Goal: Information Seeking & Learning: Understand process/instructions

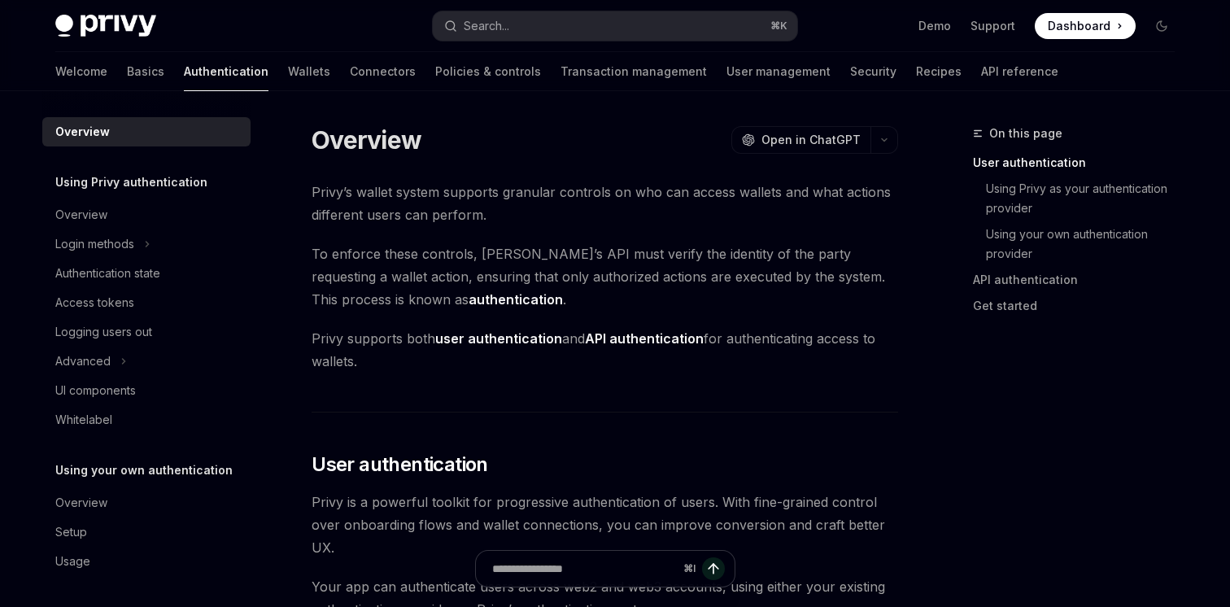
scroll to position [2, 0]
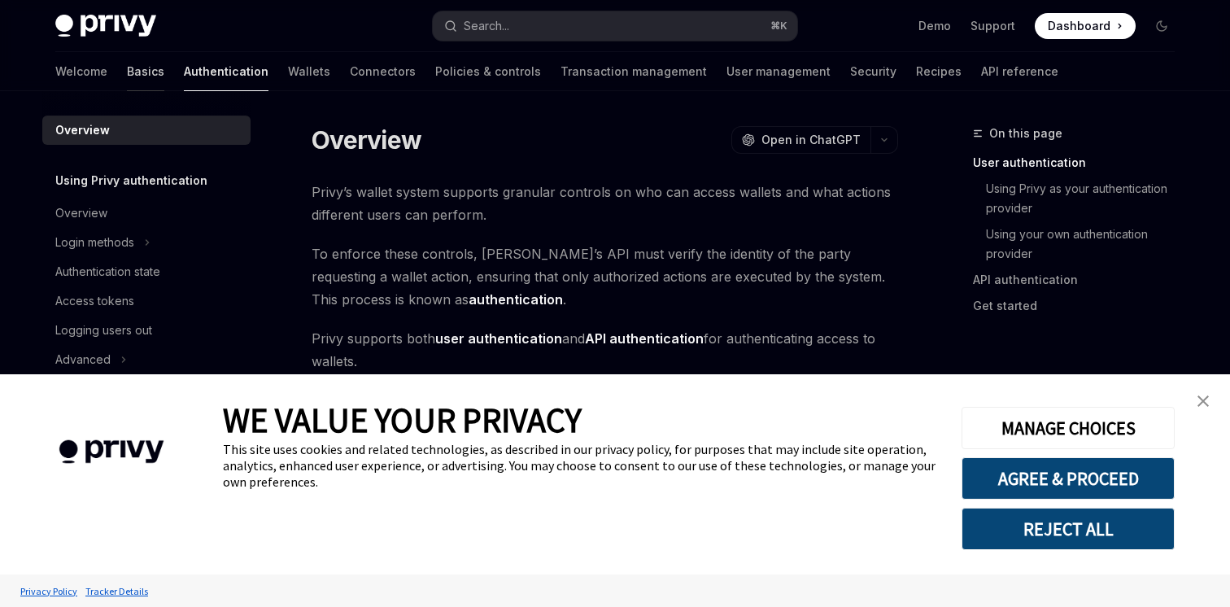
click at [127, 81] on link "Basics" at bounding box center [145, 71] width 37 height 39
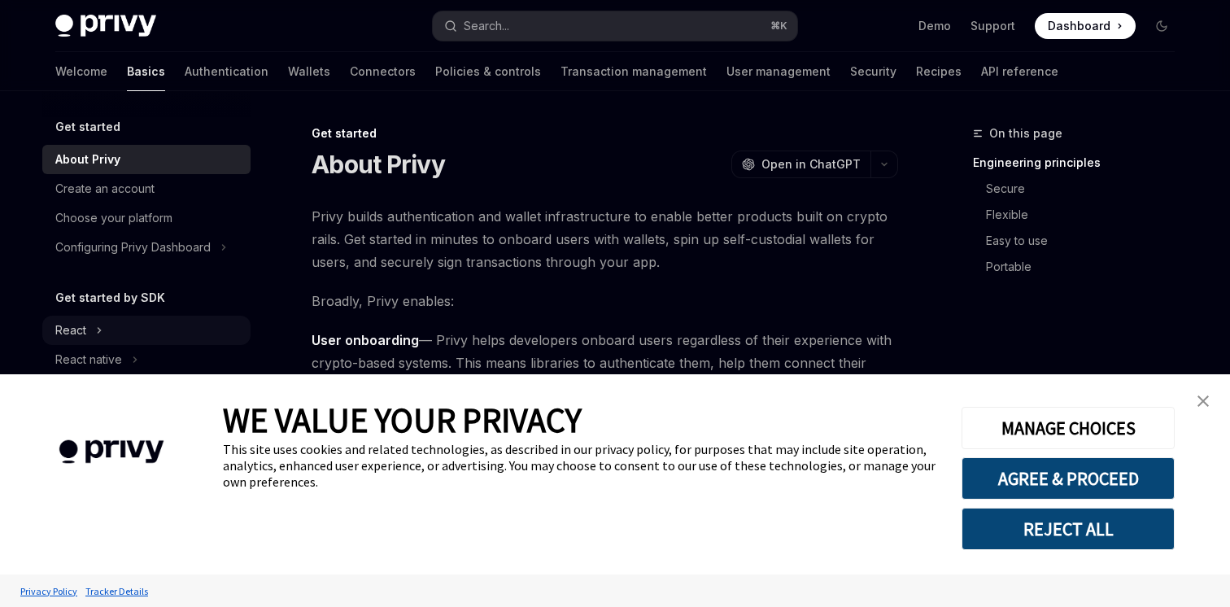
click at [83, 329] on div "React" at bounding box center [70, 331] width 31 height 20
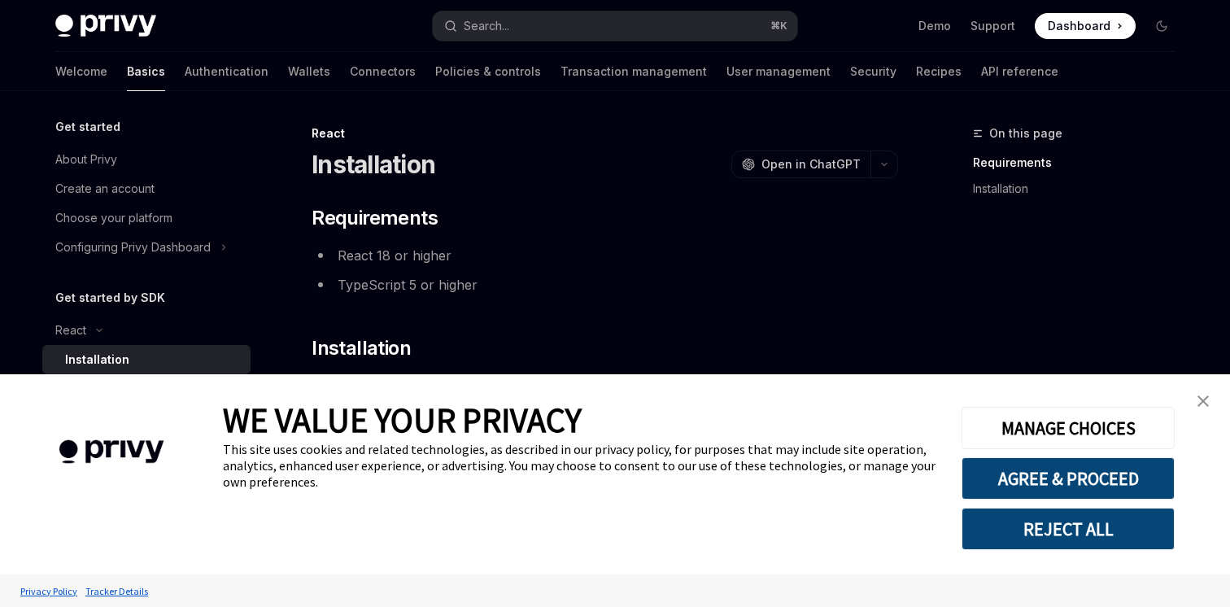
click at [929, 244] on div "**********" at bounding box center [614, 456] width 1145 height 730
click at [916, 67] on link "Recipes" at bounding box center [939, 71] width 46 height 39
type textarea "*"
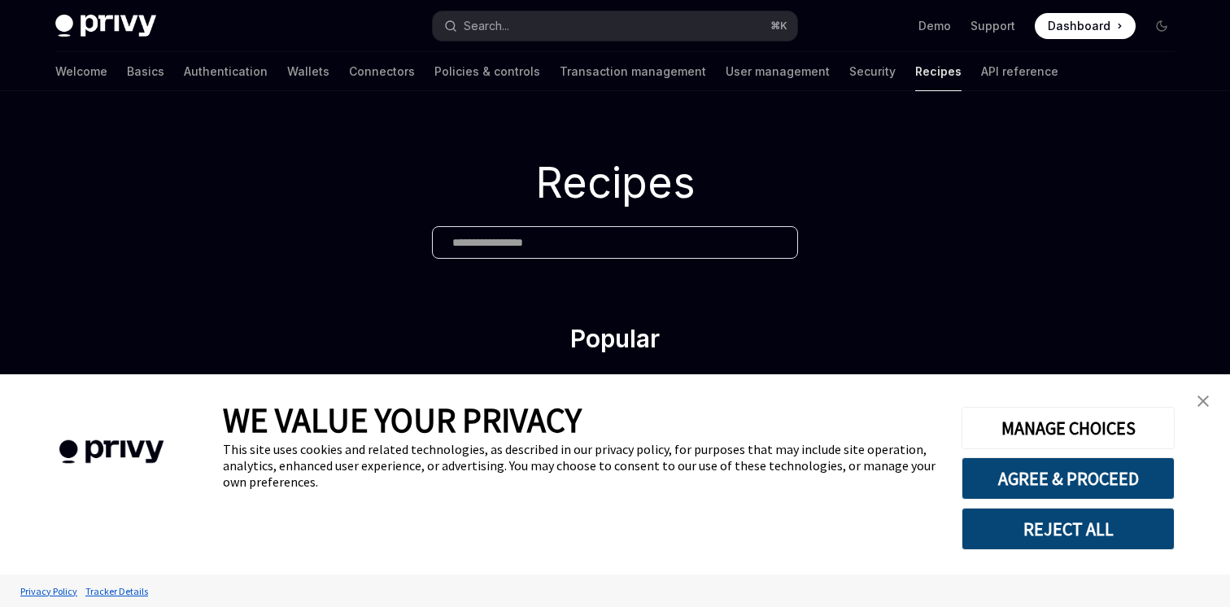
click at [1071, 503] on div "MANAGE CHOICES AGREE & PROCEED REJECT ALL" at bounding box center [1068, 474] width 212 height 151
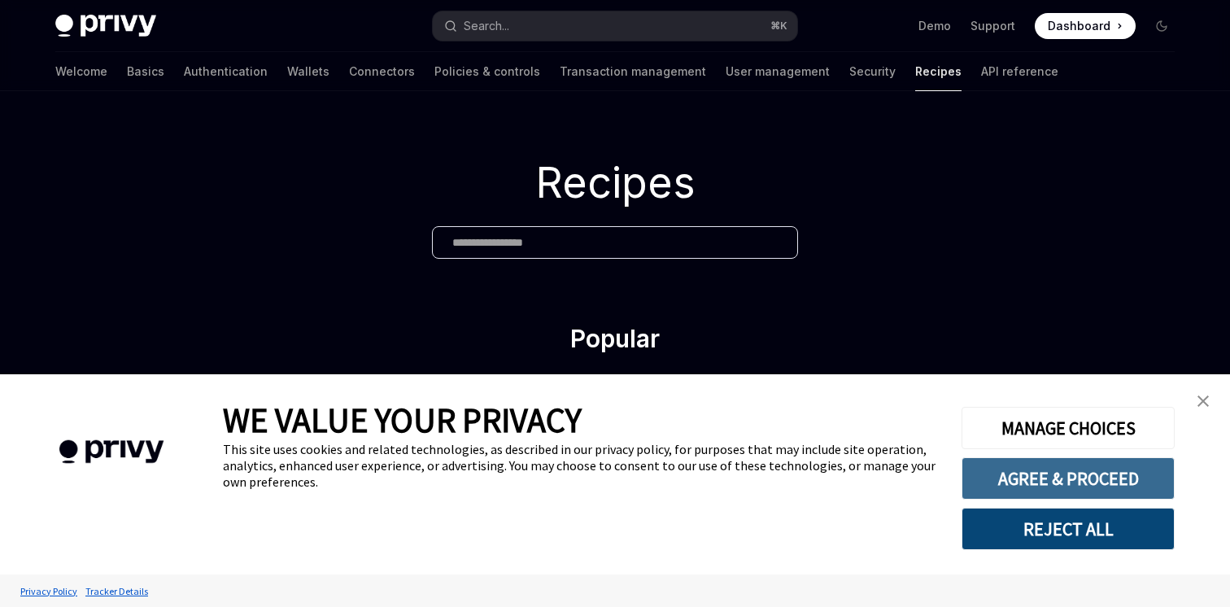
click at [1049, 468] on button "AGREE & PROCEED" at bounding box center [1068, 478] width 213 height 42
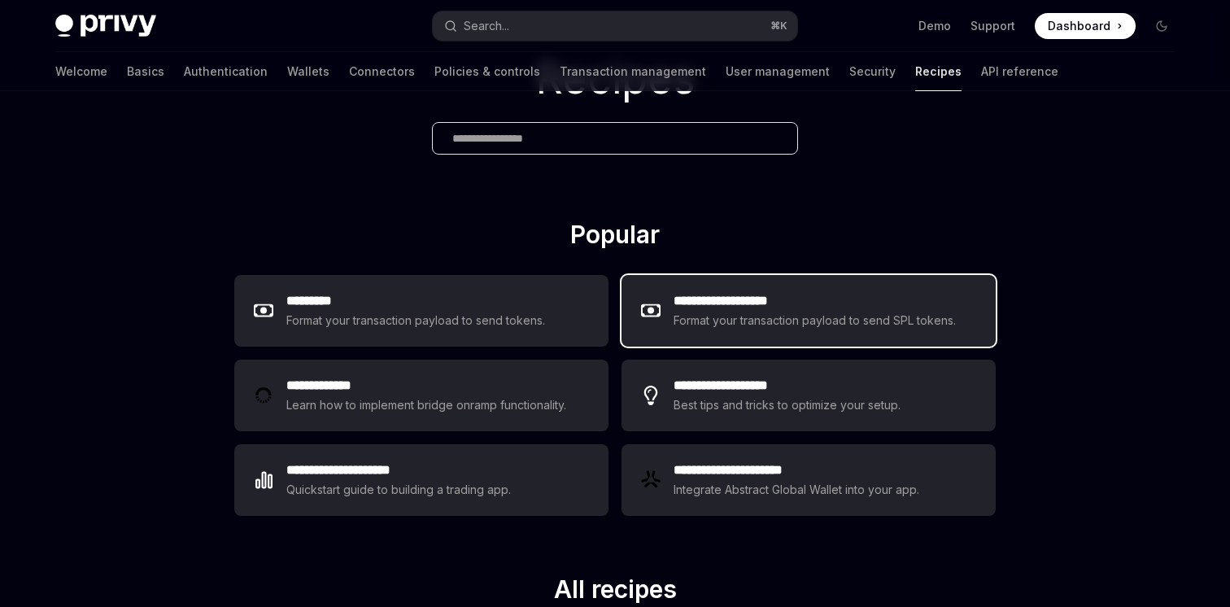
scroll to position [109, 0]
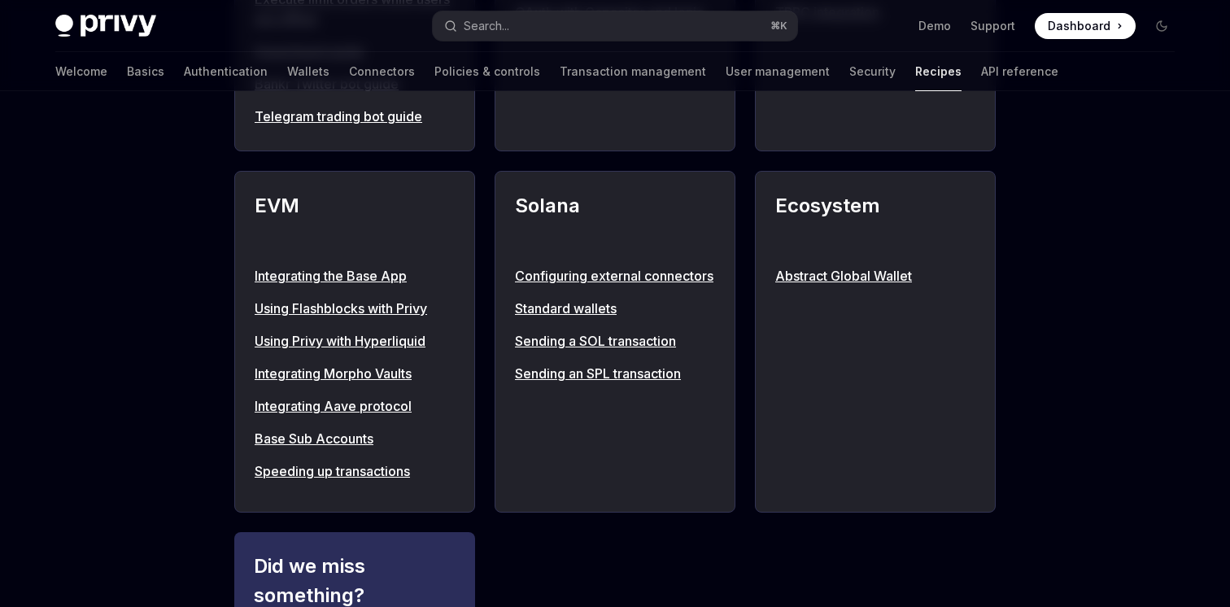
scroll to position [1882, 0]
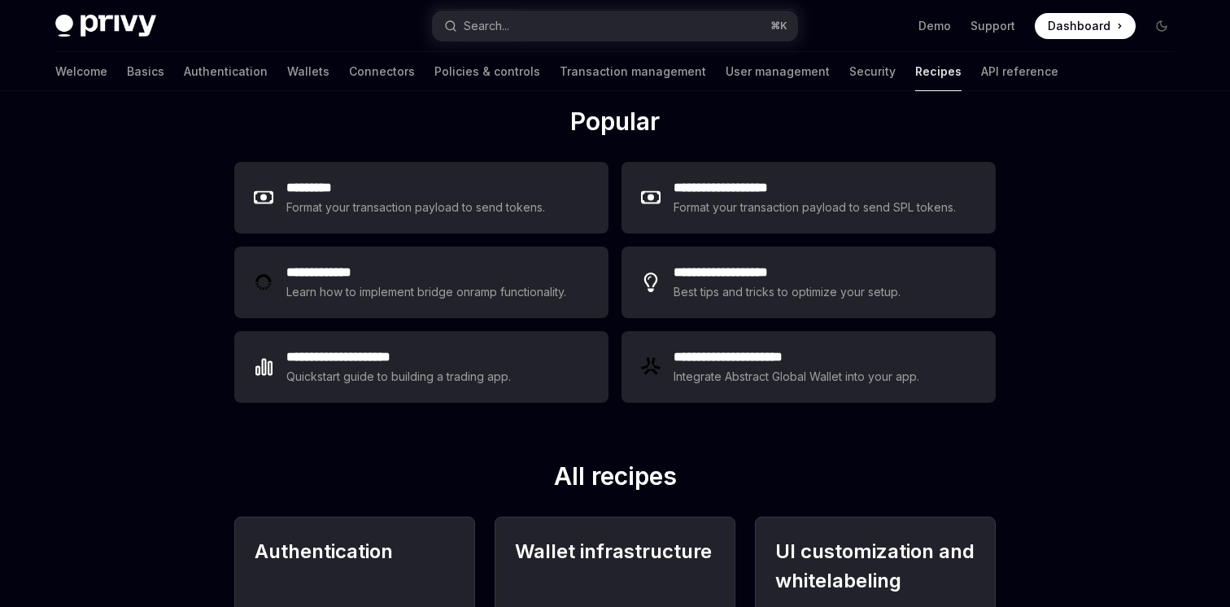
scroll to position [0, 0]
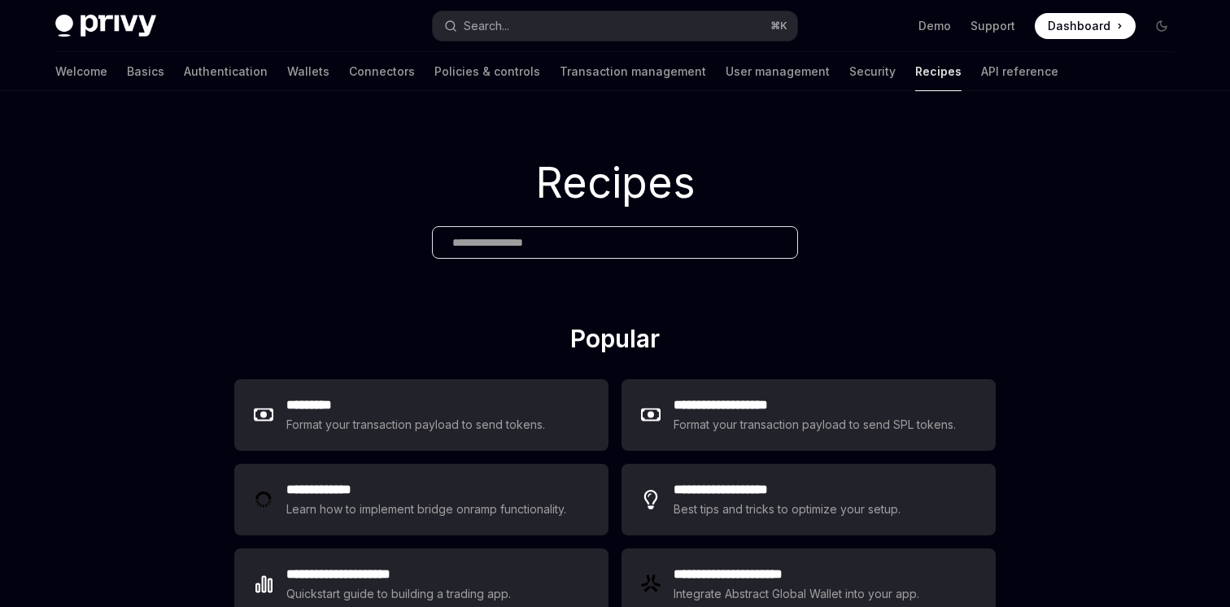
click at [1057, 20] on span "Dashboard" at bounding box center [1079, 26] width 63 height 16
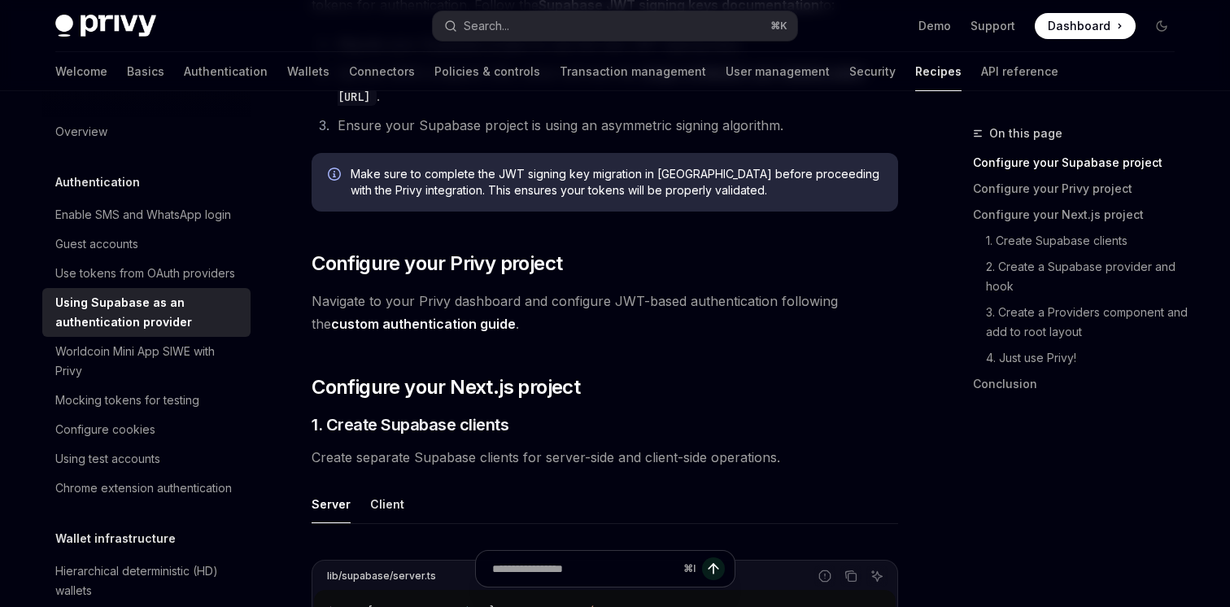
scroll to position [31, 0]
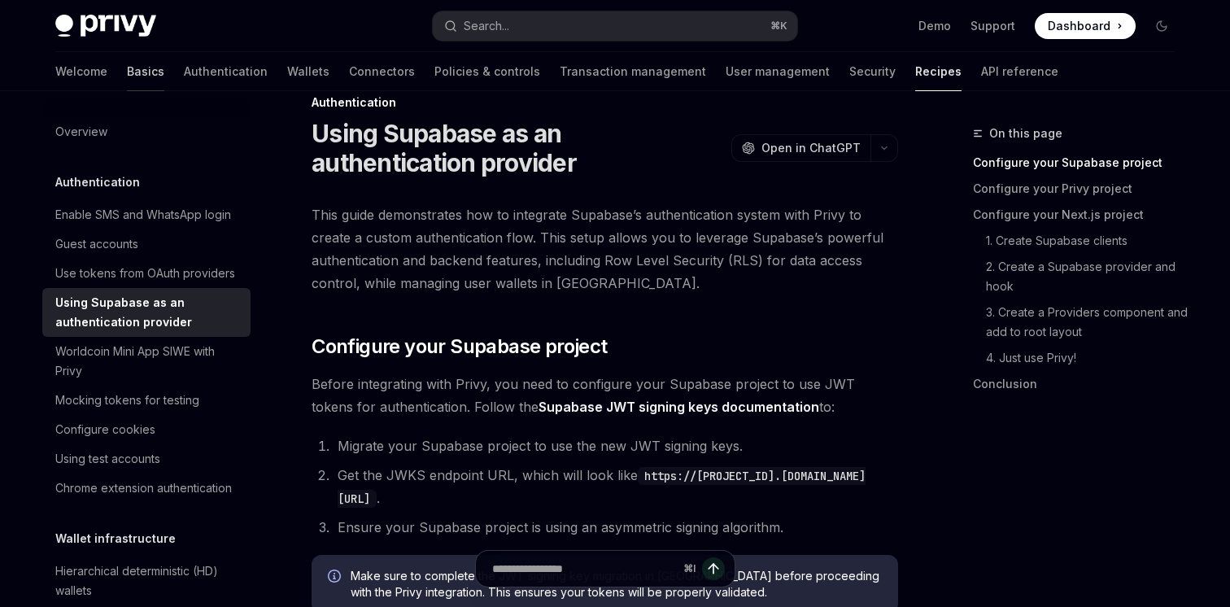
click at [127, 73] on link "Basics" at bounding box center [145, 71] width 37 height 39
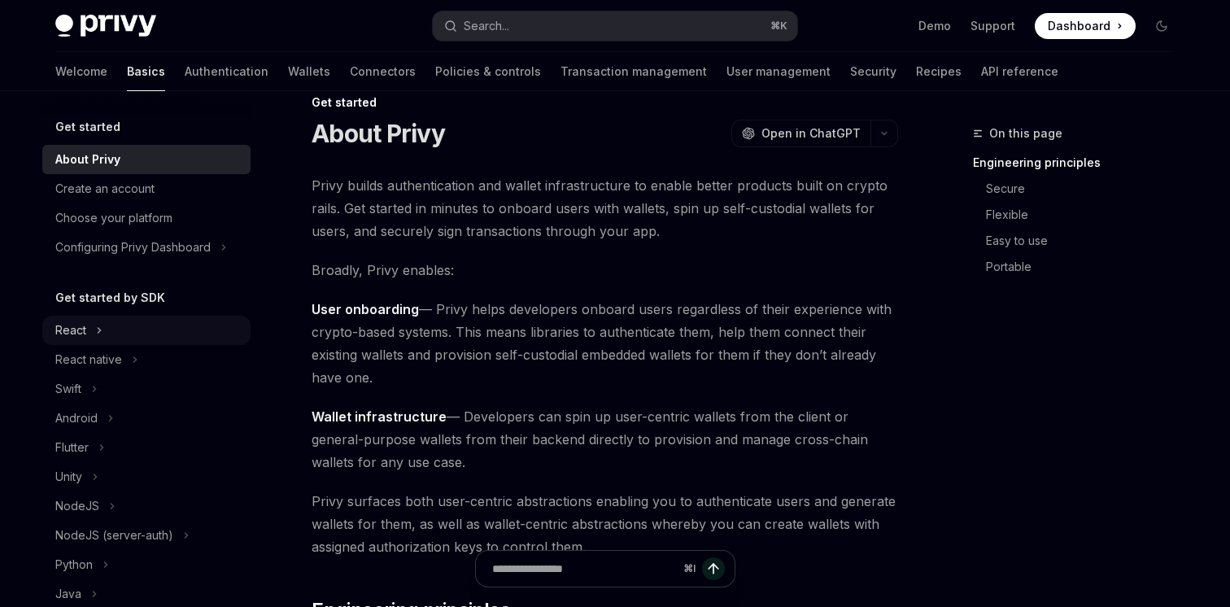
click at [85, 334] on div "React" at bounding box center [70, 331] width 31 height 20
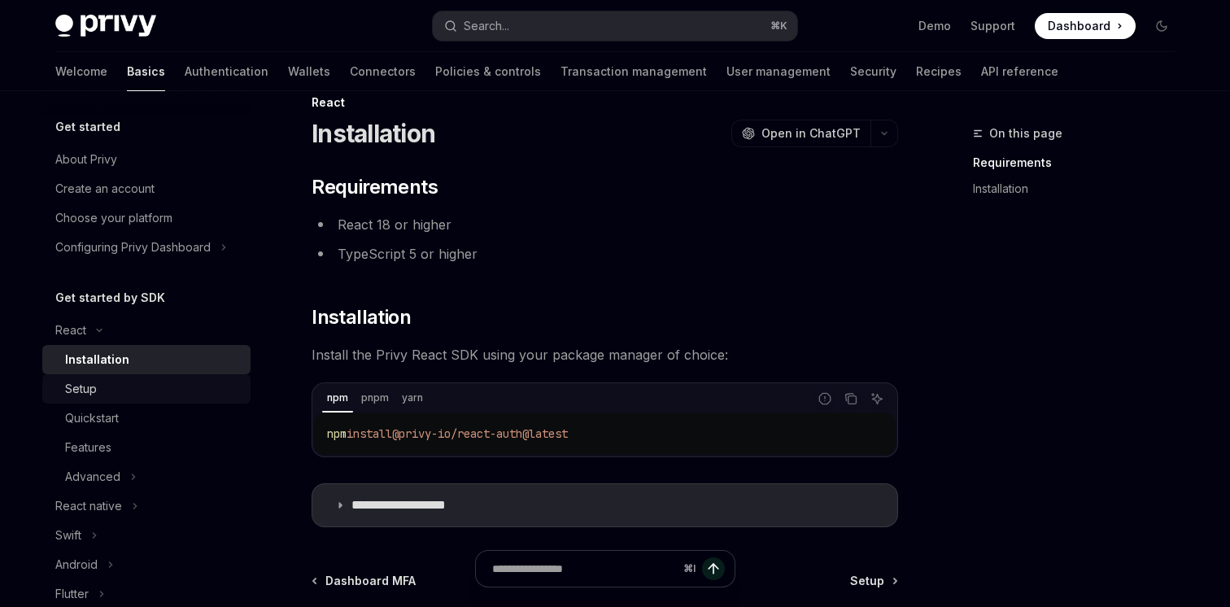
click at [109, 395] on div "Setup" at bounding box center [153, 389] width 176 height 20
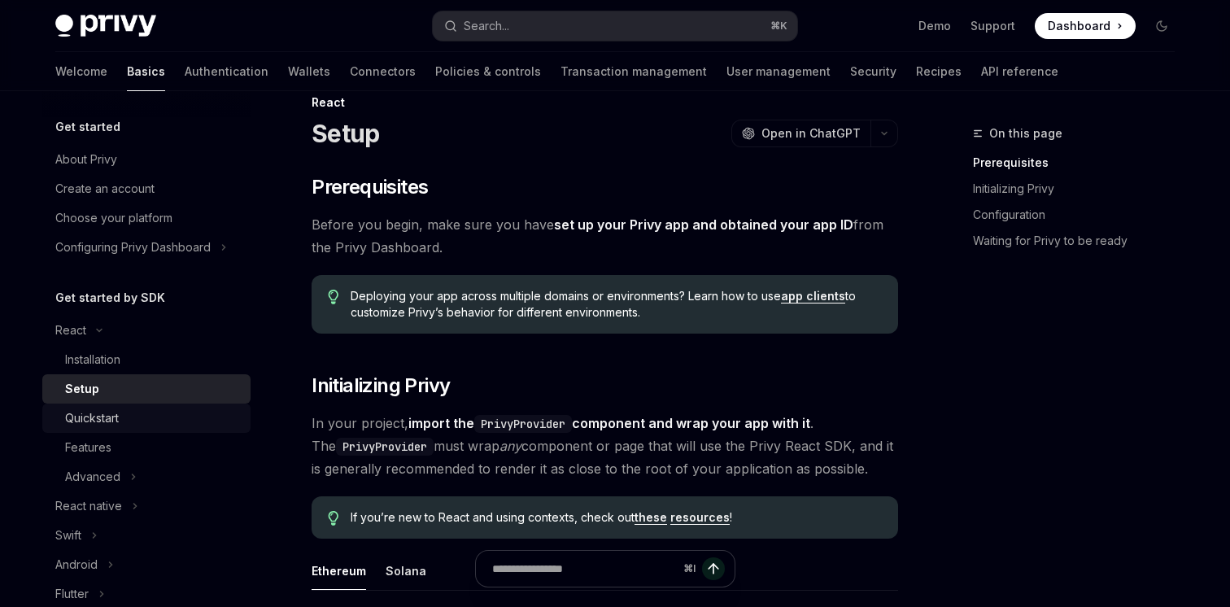
click at [118, 425] on div "Quickstart" at bounding box center [92, 418] width 54 height 20
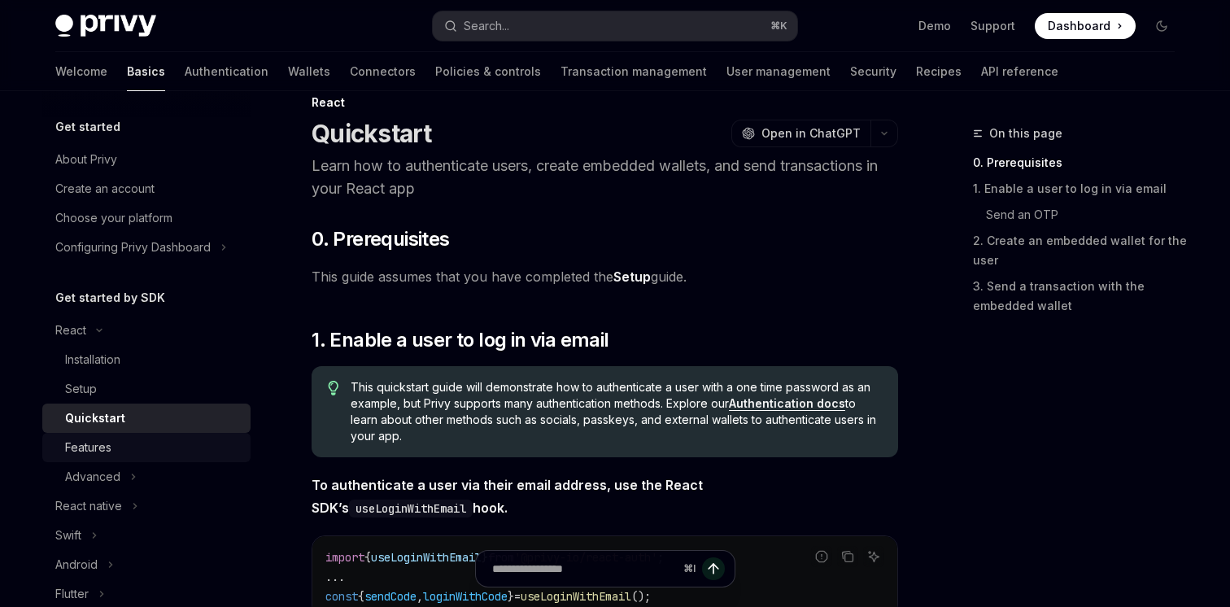
click at [138, 447] on div "Features" at bounding box center [153, 448] width 176 height 20
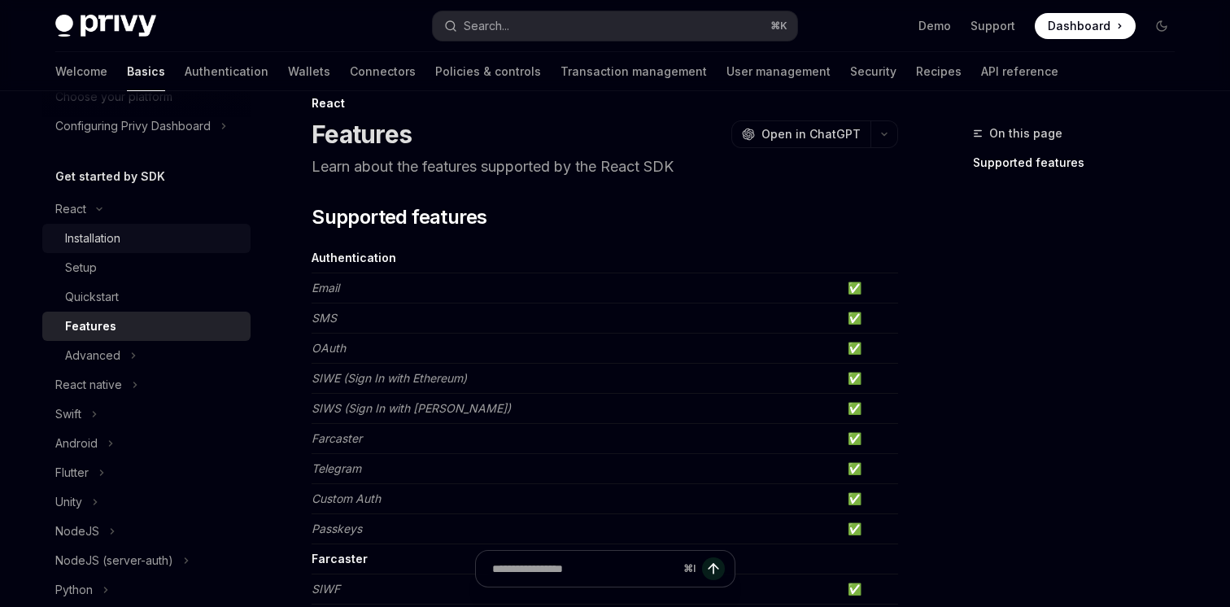
scroll to position [126, 0]
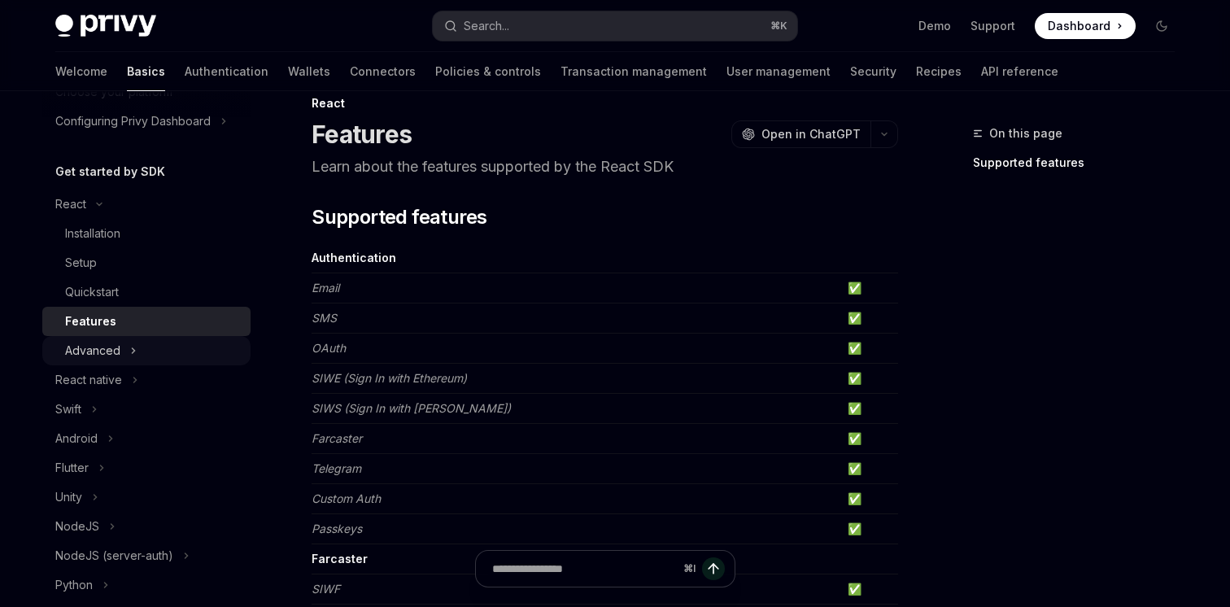
click at [131, 356] on icon "Toggle Advanced section" at bounding box center [133, 351] width 7 height 20
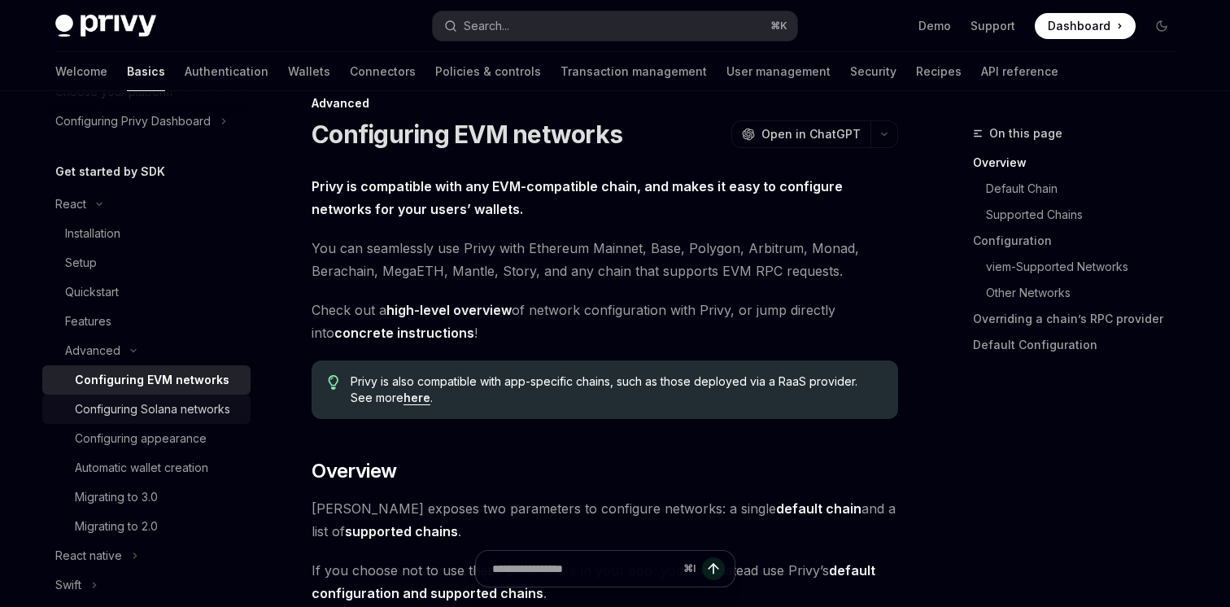
click at [131, 411] on div "Configuring Solana networks" at bounding box center [152, 409] width 155 height 20
type textarea "*"
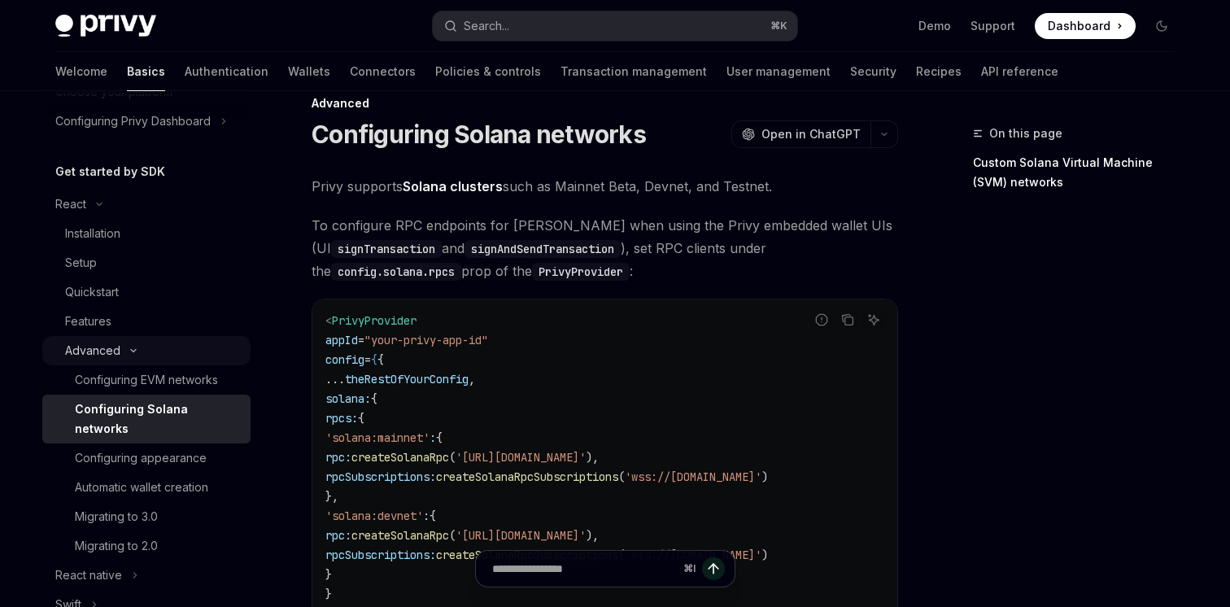
click at [124, 345] on button "Advanced" at bounding box center [146, 350] width 208 height 29
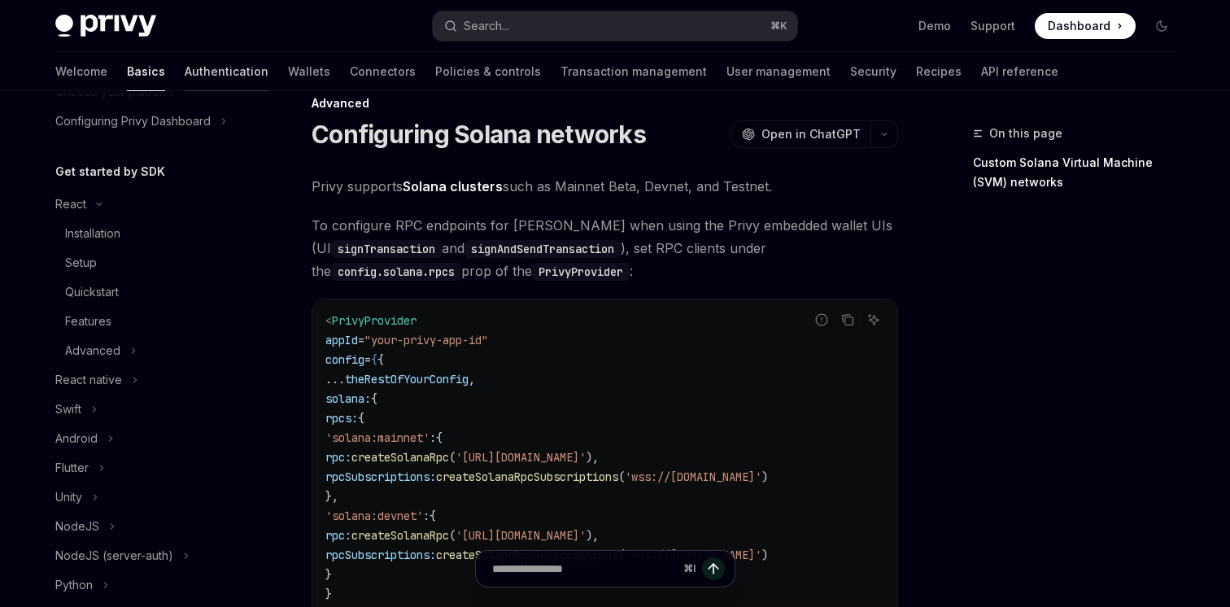
click at [185, 72] on link "Authentication" at bounding box center [227, 71] width 84 height 39
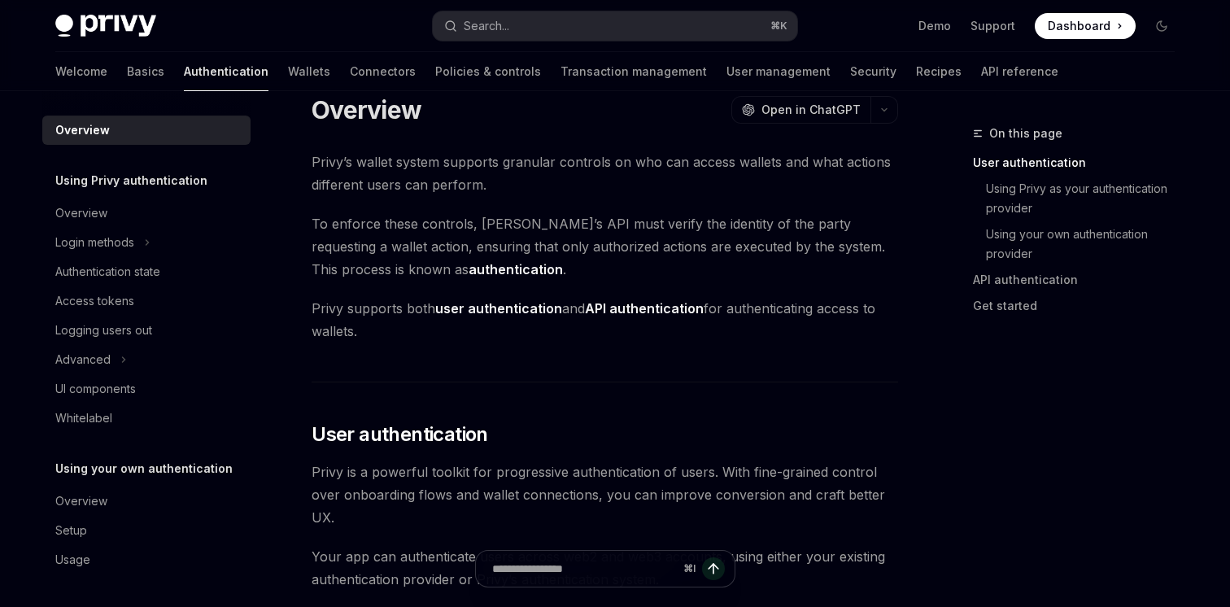
scroll to position [2, 0]
click at [288, 72] on link "Wallets" at bounding box center [309, 71] width 42 height 39
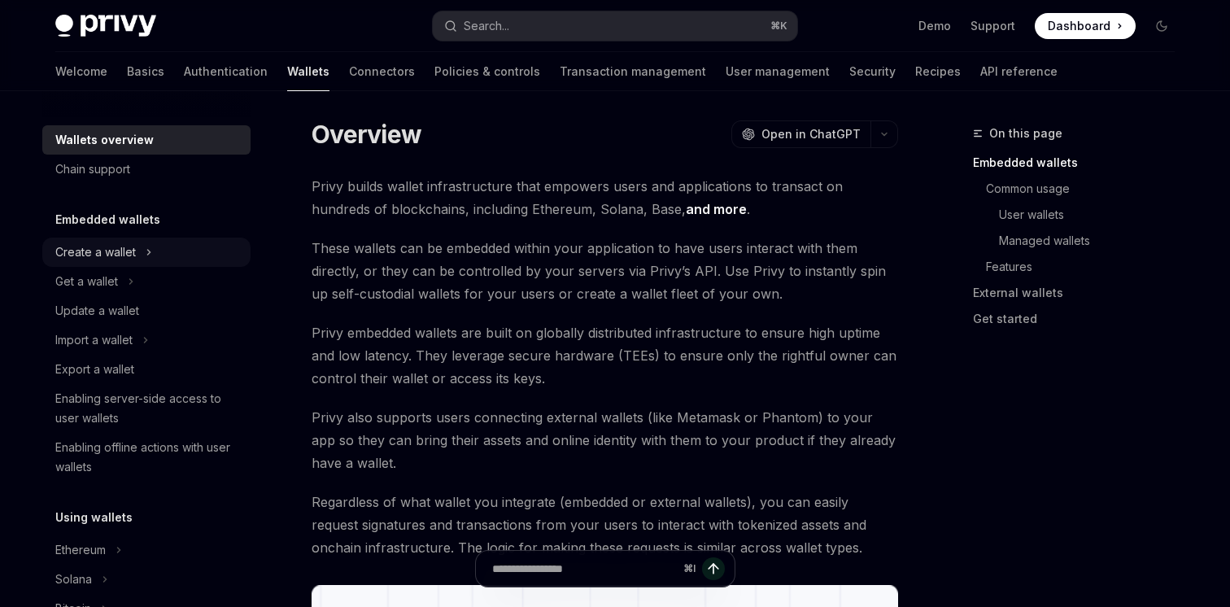
click at [149, 252] on icon "Toggle Create a wallet section" at bounding box center [149, 252] width 2 height 5
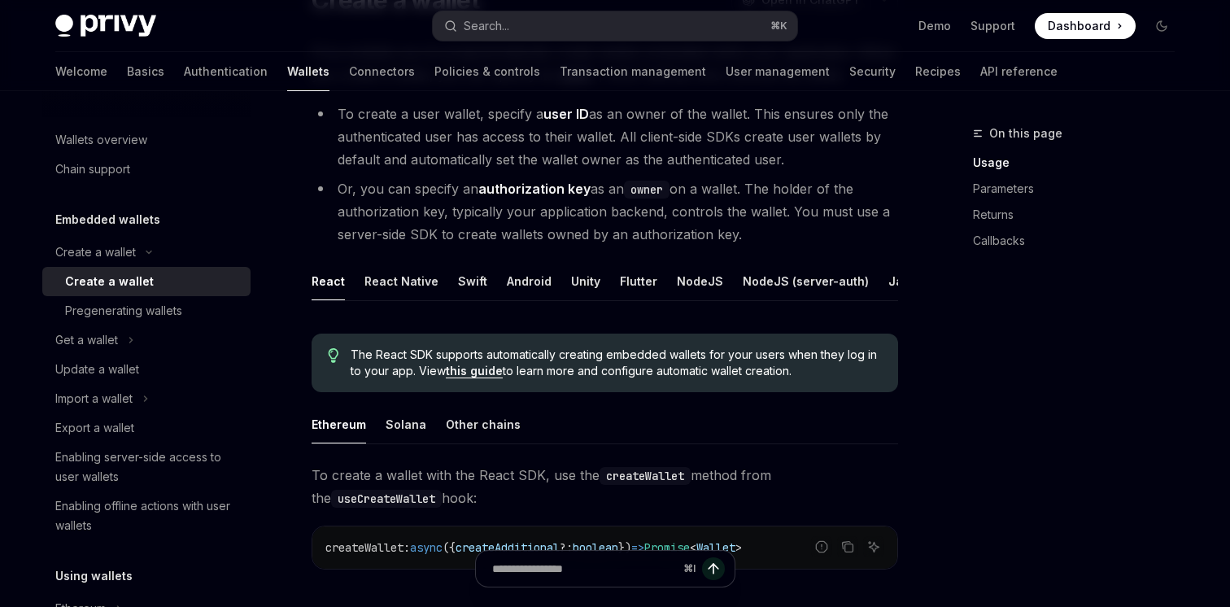
scroll to position [196, 0]
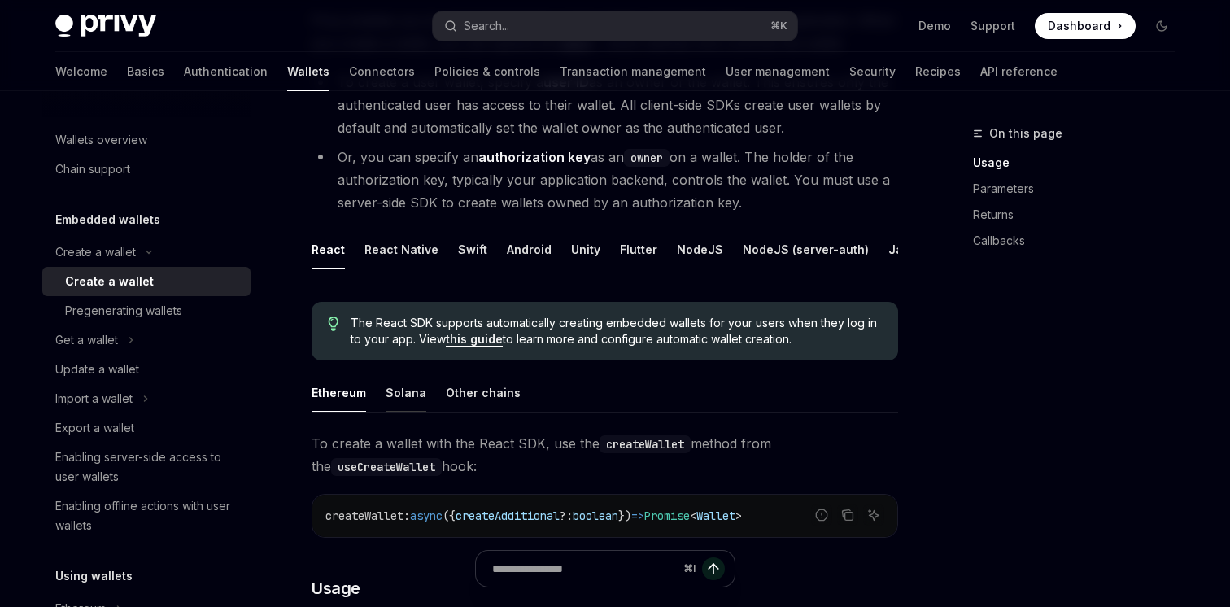
click at [412, 398] on div "Solana" at bounding box center [406, 392] width 41 height 38
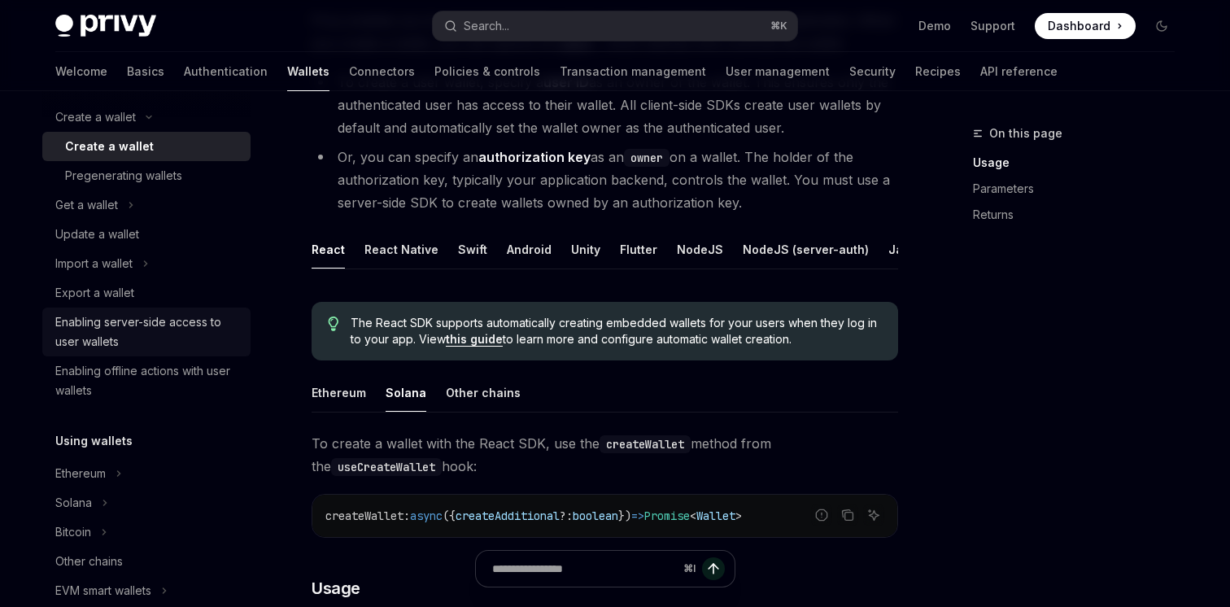
scroll to position [137, 0]
click at [194, 334] on div "Enabling server-side access to user wallets" at bounding box center [147, 329] width 185 height 39
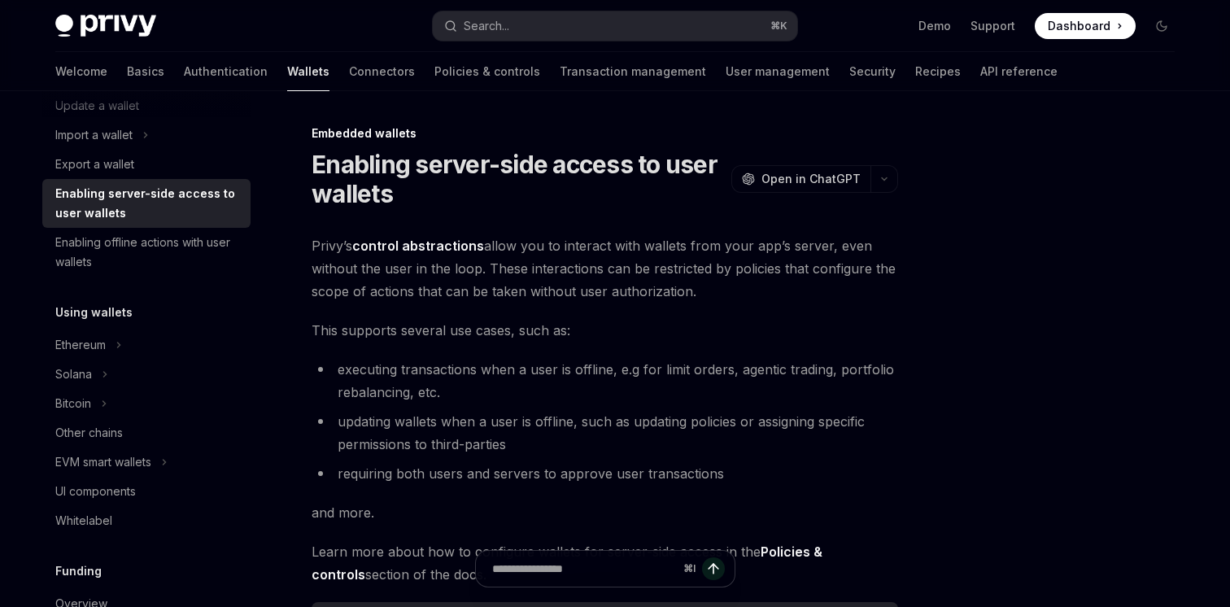
scroll to position [268, 0]
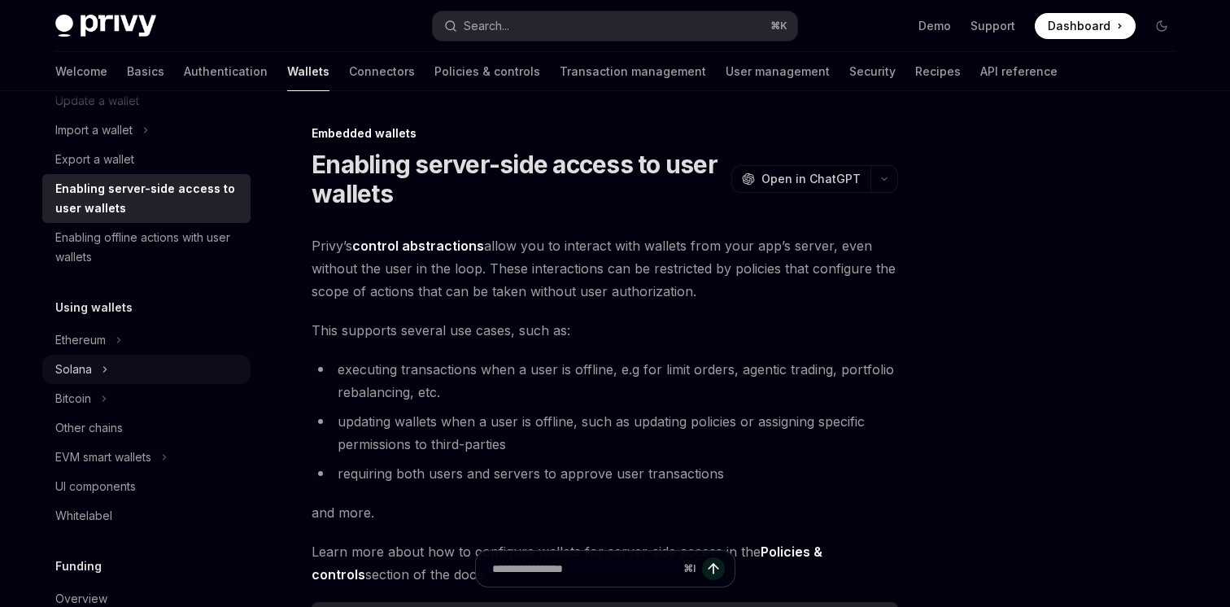
click at [116, 361] on button "Solana" at bounding box center [146, 369] width 208 height 29
type textarea "*"
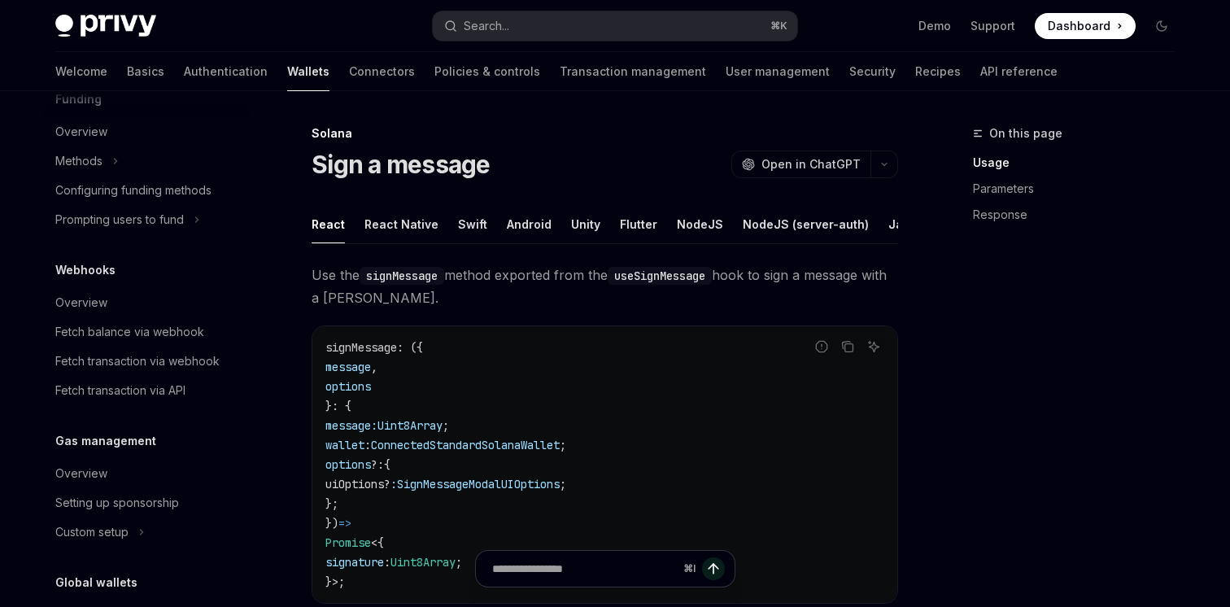
scroll to position [887, 0]
